Goal: Task Accomplishment & Management: Complete application form

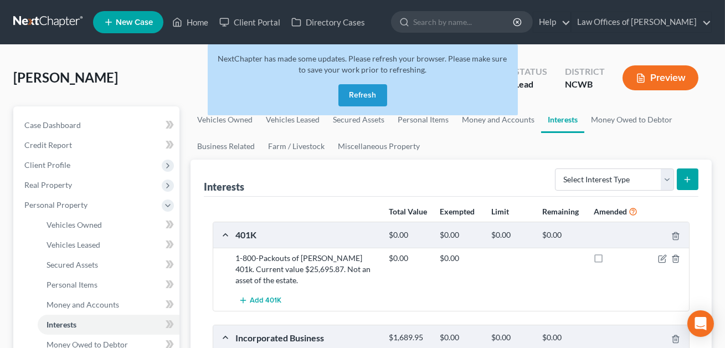
click at [371, 96] on button "Refresh" at bounding box center [362, 95] width 49 height 22
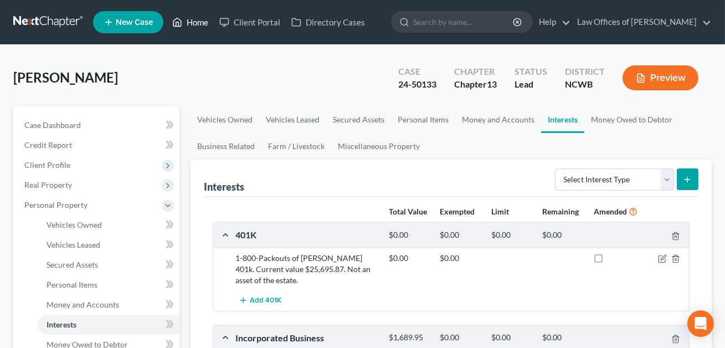
click at [205, 22] on link "Home" at bounding box center [190, 22] width 47 height 20
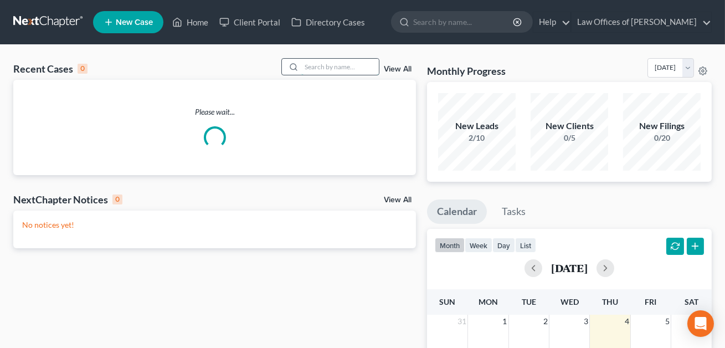
click at [301, 70] on input "search" at bounding box center [340, 67] width 78 height 16
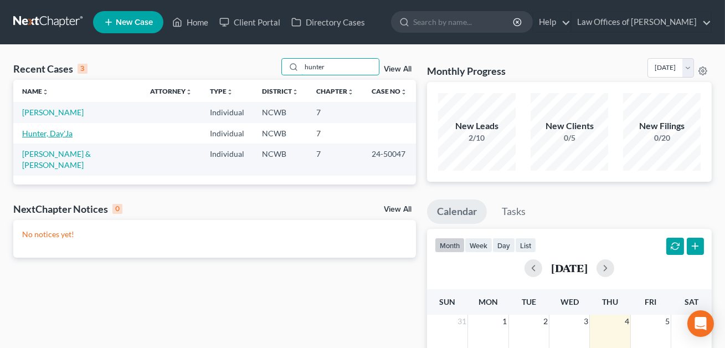
type input "hunter"
click at [55, 131] on link "Hunter, Day'Ja" at bounding box center [47, 132] width 50 height 9
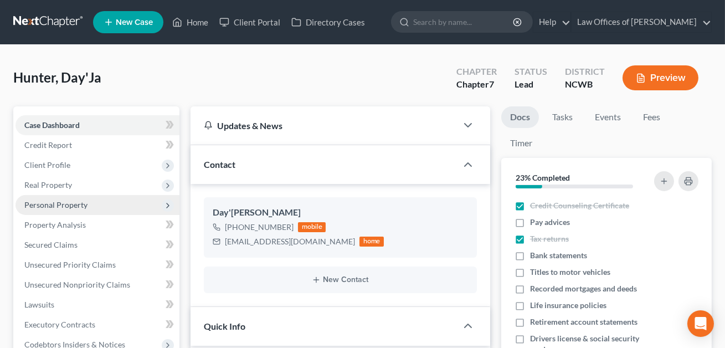
click at [58, 208] on span "Personal Property" at bounding box center [98, 205] width 164 height 20
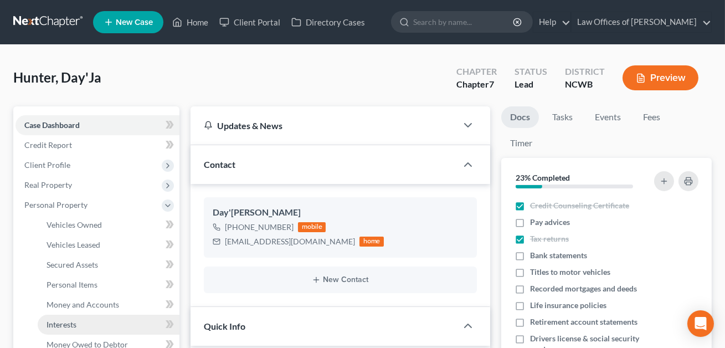
click at [64, 321] on span "Interests" at bounding box center [62, 324] width 30 height 9
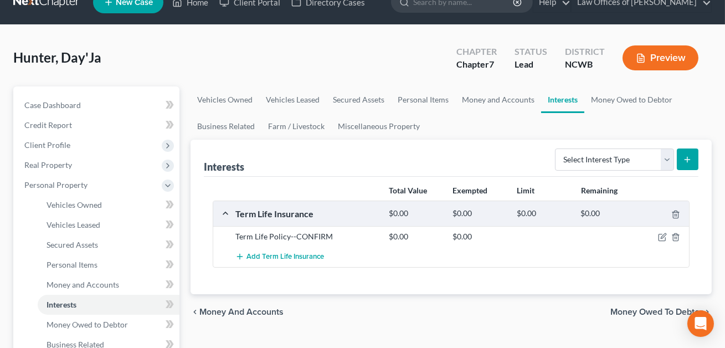
scroll to position [22, 0]
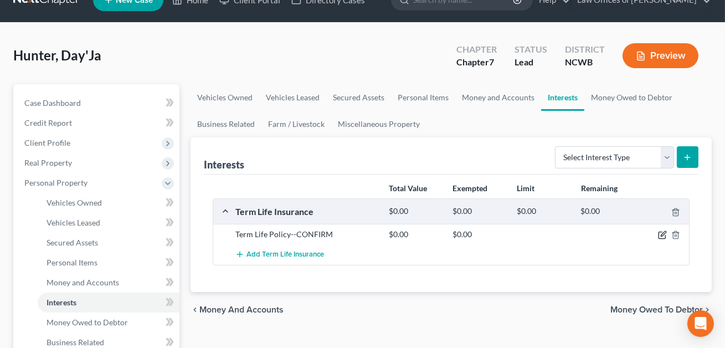
click at [662, 232] on icon "button" at bounding box center [662, 234] width 9 height 9
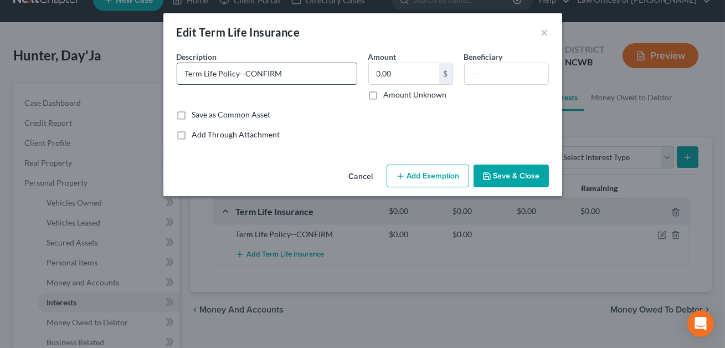
drag, startPoint x: 300, startPoint y: 74, endPoint x: 239, endPoint y: 73, distance: 60.4
click at [239, 73] on input "Term Life Policy--CONFIRM" at bounding box center [266, 73] width 179 height 21
click at [188, 74] on input "Term Life Policy" at bounding box center [266, 73] width 179 height 21
click at [205, 75] on input "term Life Policy" at bounding box center [266, 73] width 179 height 21
click at [218, 73] on input "term life Policy" at bounding box center [266, 73] width 179 height 21
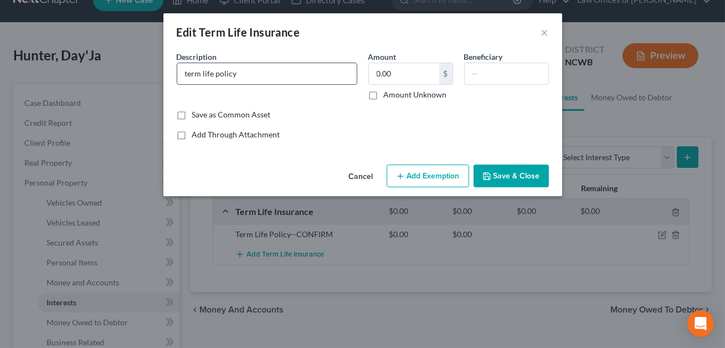
click at [183, 74] on input "term life policy" at bounding box center [266, 73] width 179 height 21
click at [279, 73] on input "Transamerica term life policy" at bounding box center [266, 73] width 179 height 21
click at [286, 74] on input "Transamerica term life policy" at bounding box center [266, 73] width 179 height 21
type input "Transamerica term life policy providing a $25k benefit. No current value."
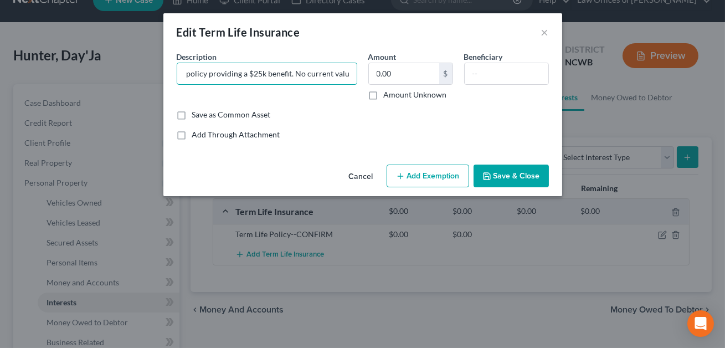
scroll to position [0, 78]
drag, startPoint x: 183, startPoint y: 72, endPoint x: 358, endPoint y: 102, distance: 177.6
click at [358, 102] on div "Description * Transamerica term life policy providing a $25k benefit. No curren…" at bounding box center [362, 80] width 383 height 58
click at [366, 173] on button "Cancel" at bounding box center [361, 177] width 42 height 22
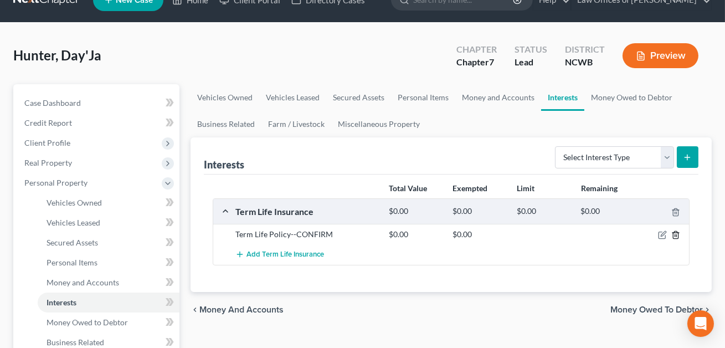
click at [676, 235] on icon "button" at bounding box center [675, 234] width 9 height 9
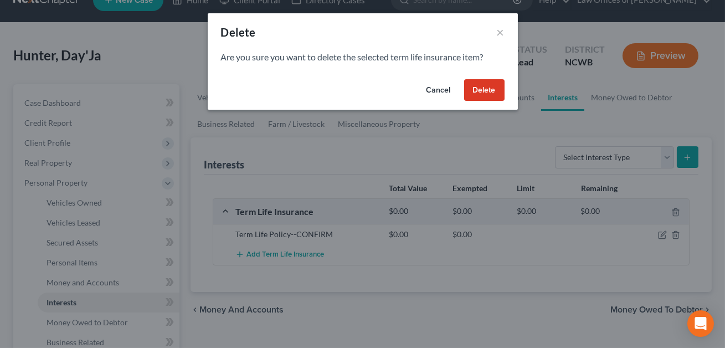
click at [486, 96] on button "Delete" at bounding box center [484, 90] width 40 height 22
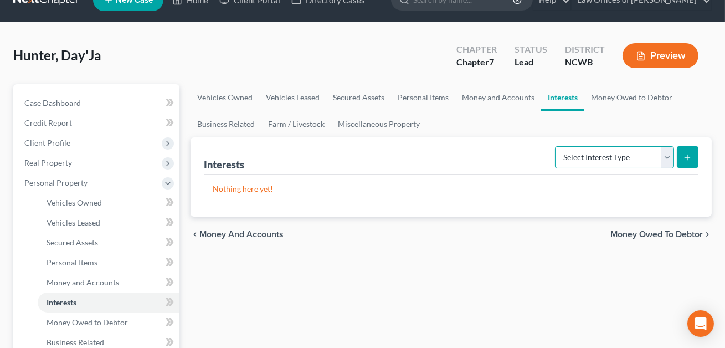
click at [619, 152] on select "Select Interest Type 401K Annuity Bond Education IRA Government Bond Government…" at bounding box center [614, 157] width 119 height 22
select select "whole_life_insurance"
click at [693, 157] on button "submit" at bounding box center [688, 157] width 22 height 22
click at [685, 162] on button "submit" at bounding box center [688, 157] width 22 height 22
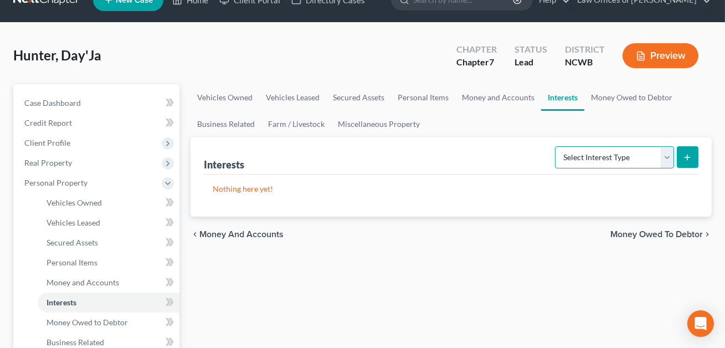
click at [575, 158] on select "Select Interest Type 401K Annuity Bond Education IRA Government Bond Government…" at bounding box center [614, 157] width 119 height 22
select select "whole_life_insurance"
click at [687, 161] on button "submit" at bounding box center [688, 157] width 22 height 22
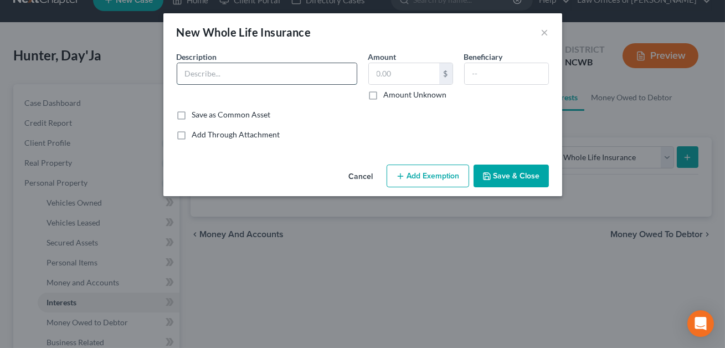
click at [300, 72] on input "text" at bounding box center [266, 73] width 179 height 21
paste input "Transamerica term life policy providing a $25k benefit. No current value."
click at [247, 74] on input "Transamerica term life policy providing a $25k benefit. No current value." at bounding box center [266, 73] width 179 height 21
click at [346, 73] on input "Transamerica whole life policy providing a $25k benefit. No current value." at bounding box center [266, 73] width 179 height 21
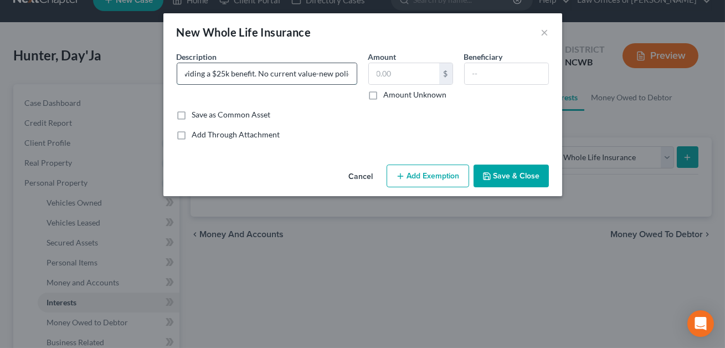
scroll to position [0, 121]
type input "Transamerica whole life policy providing a $25k benefit. No current value-new p…"
click at [390, 73] on input "text" at bounding box center [404, 73] width 70 height 21
type input "0.00"
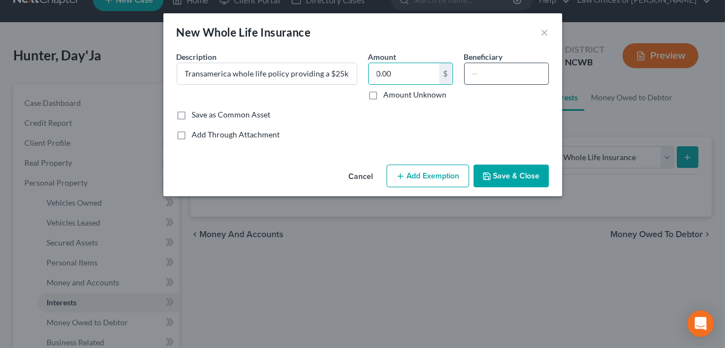
click at [476, 73] on input "text" at bounding box center [507, 73] width 84 height 21
type input "CONFIRM"
click at [507, 170] on button "Save & Close" at bounding box center [511, 175] width 75 height 23
